Goal: Information Seeking & Learning: Learn about a topic

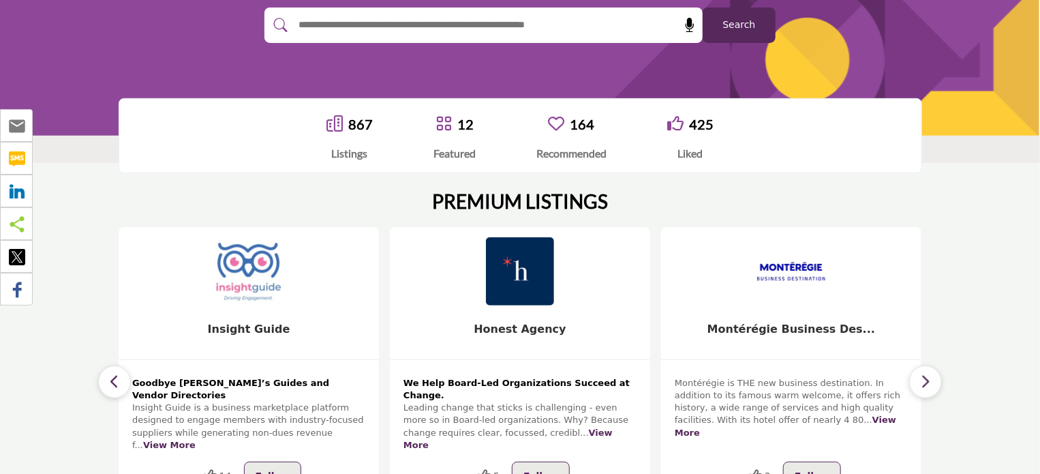
scroll to position [224, 0]
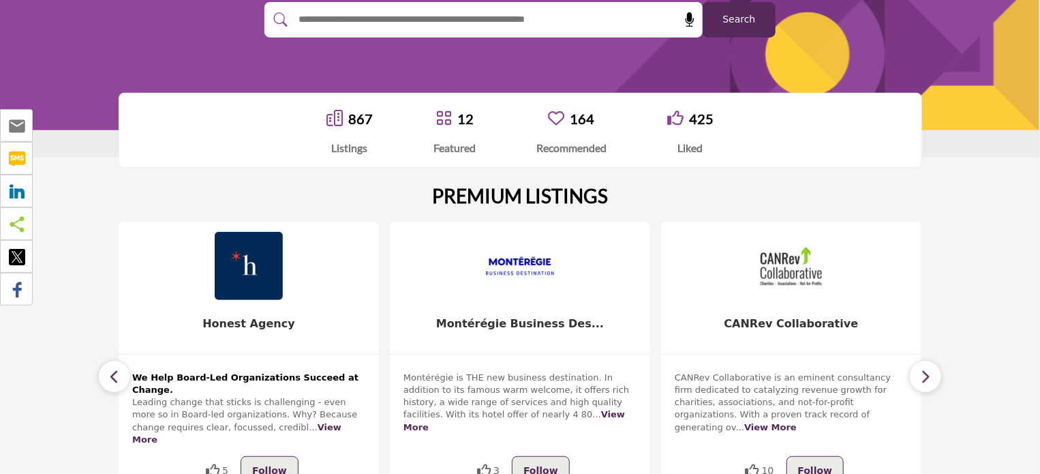
click at [247, 321] on div "14 Follow View More 14 5 5 3" at bounding box center [248, 359] width 803 height 277
click at [247, 321] on b "Honest Agency" at bounding box center [248, 323] width 92 height 13
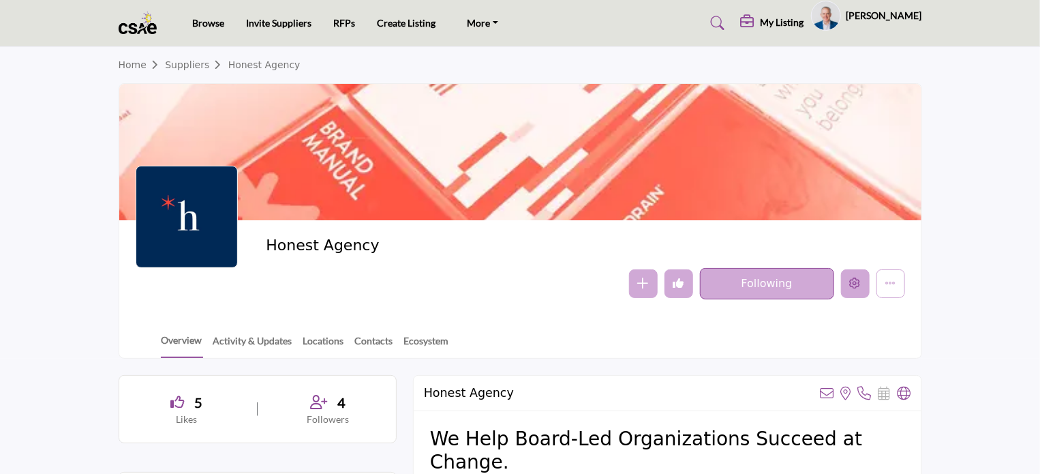
click at [0, 0] on div at bounding box center [0, 0] width 0 height 0
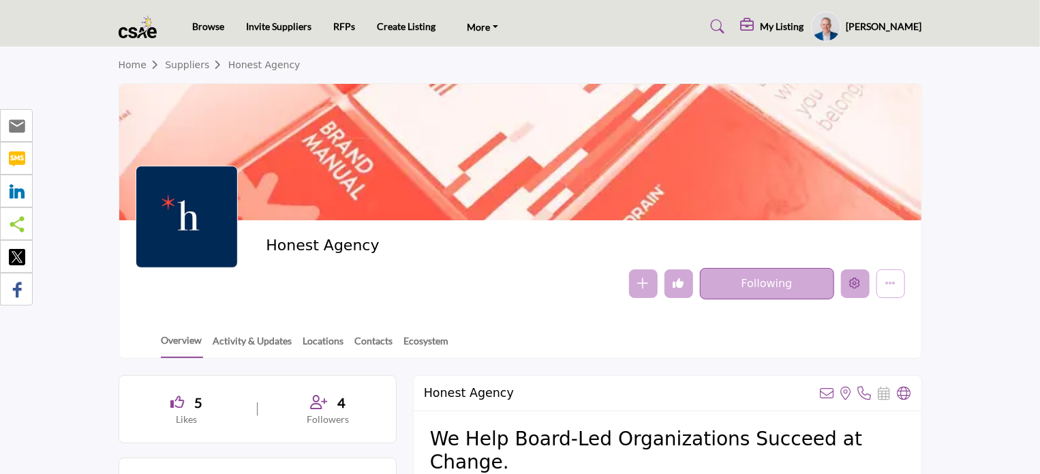
click at [863, 286] on button "Edit company" at bounding box center [855, 283] width 29 height 29
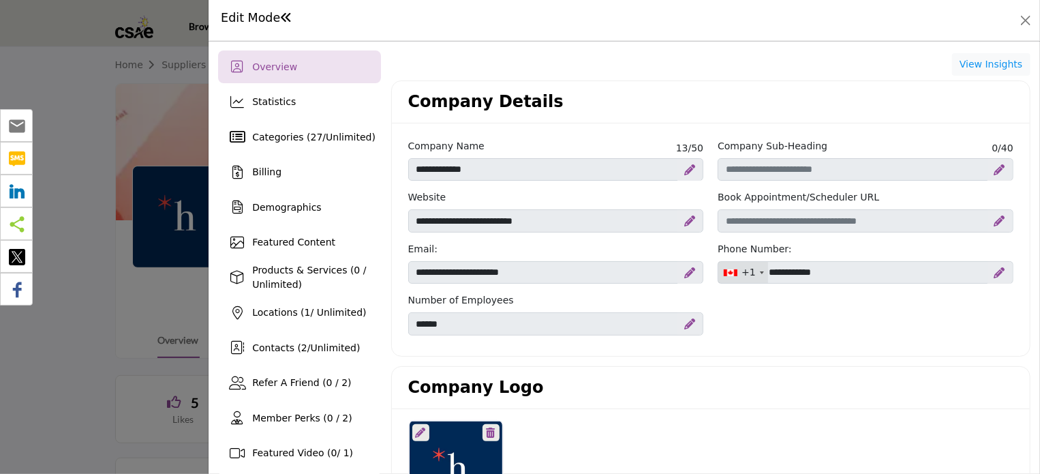
scroll to position [514, 0]
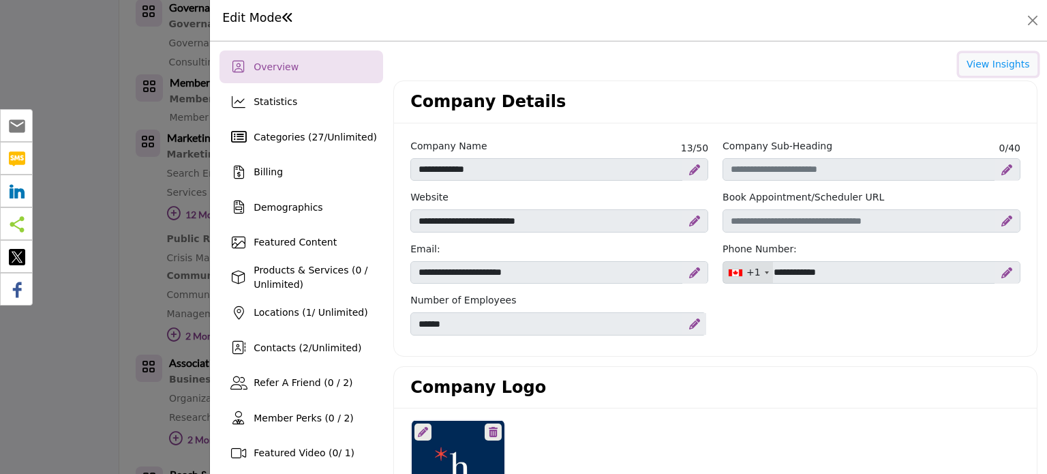
click at [981, 65] on button "View Insights" at bounding box center [998, 64] width 78 height 23
click at [1032, 21] on button "Close" at bounding box center [1032, 20] width 19 height 19
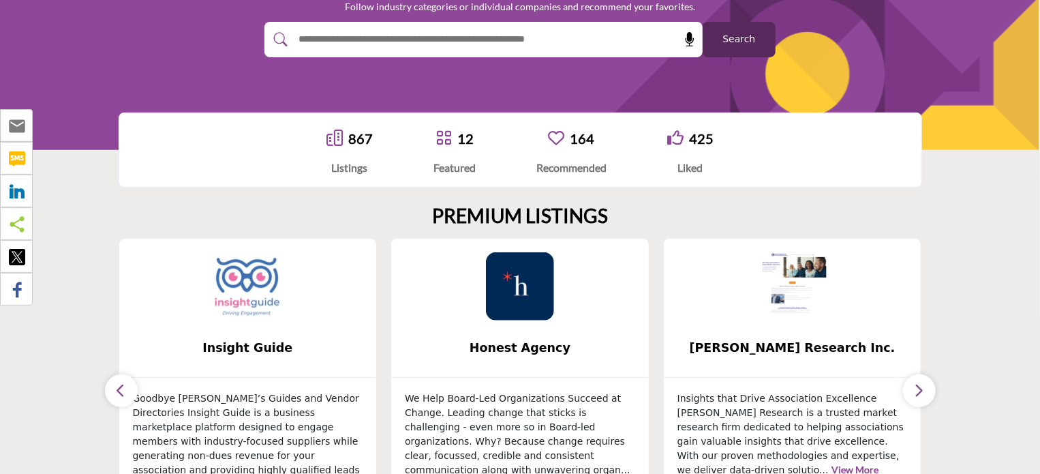
scroll to position [223, 0]
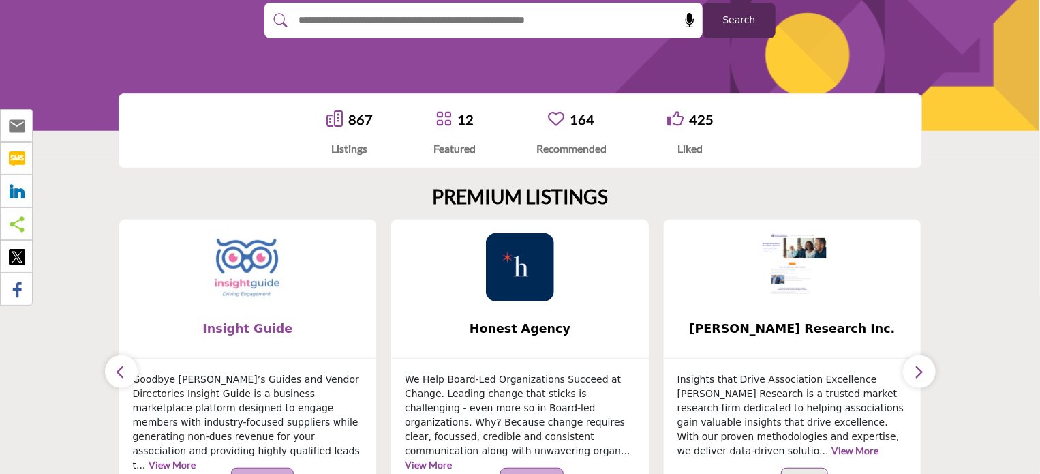
click at [232, 324] on span "Insight Guide" at bounding box center [248, 329] width 217 height 18
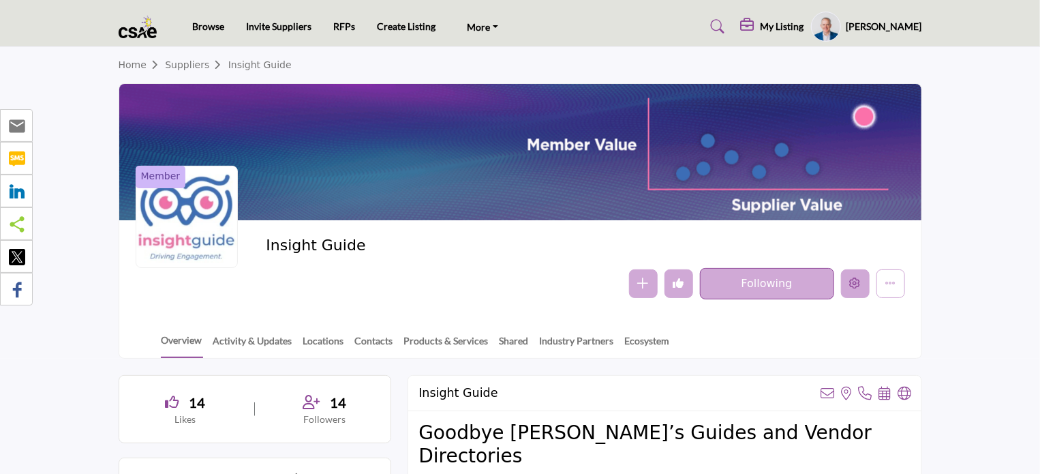
click at [859, 286] on icon "Edit company" at bounding box center [855, 282] width 11 height 11
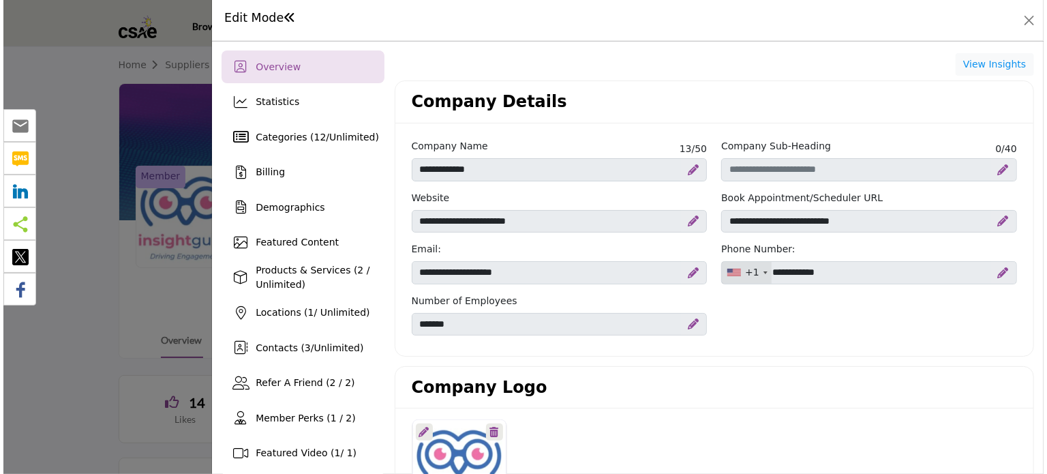
scroll to position [273, 0]
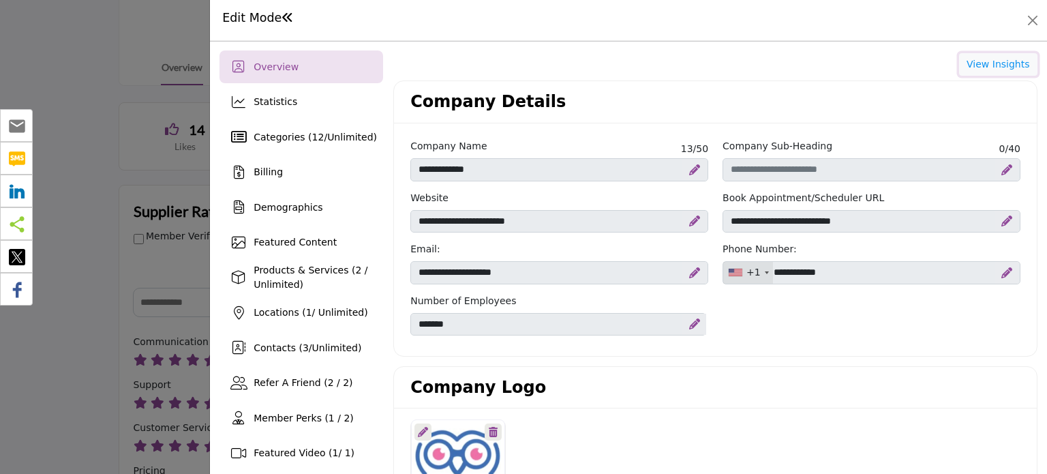
click at [994, 57] on button "View Insights" at bounding box center [998, 64] width 78 height 23
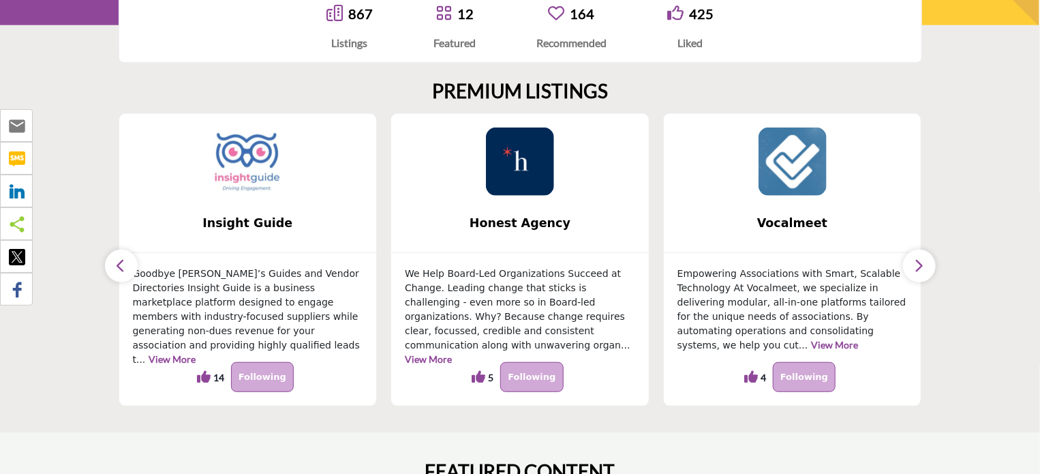
scroll to position [331, 0]
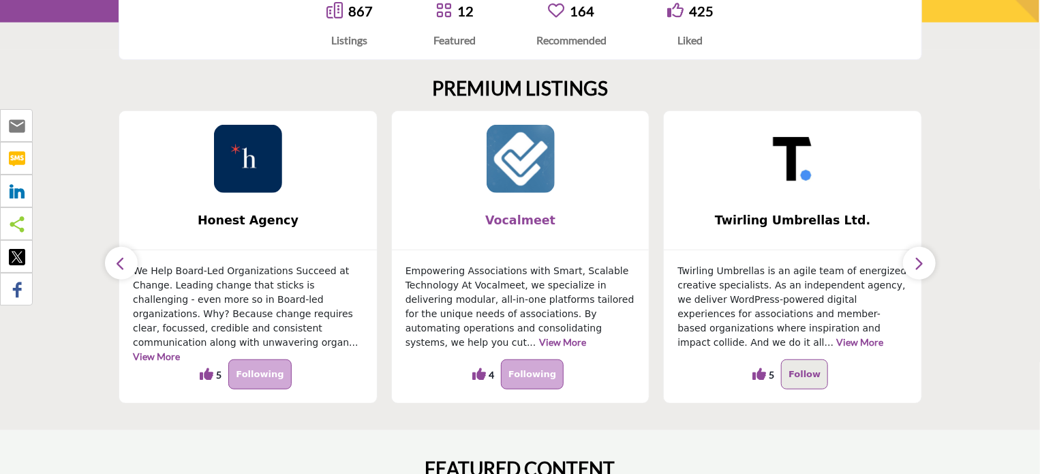
click at [536, 219] on span "Vocalmeet" at bounding box center [520, 220] width 217 height 18
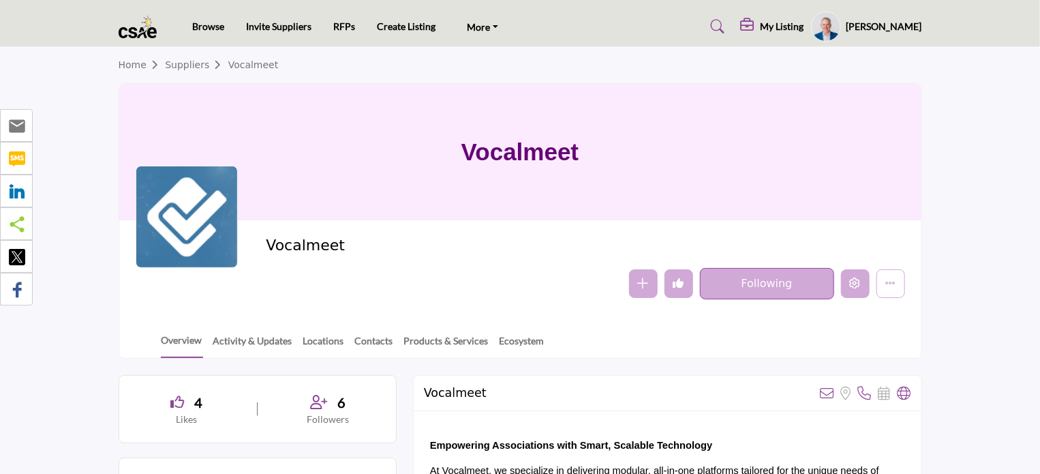
click at [855, 286] on icon "Edit company" at bounding box center [855, 282] width 11 height 11
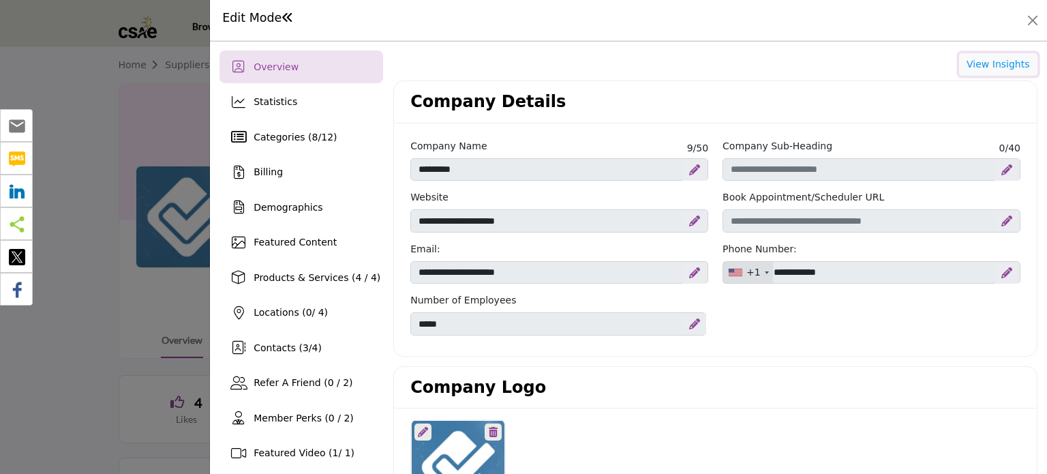
click at [1004, 63] on button "View Insights" at bounding box center [998, 64] width 78 height 23
click at [1026, 16] on button "Close" at bounding box center [1032, 20] width 19 height 19
